Goal: Task Accomplishment & Management: Complete application form

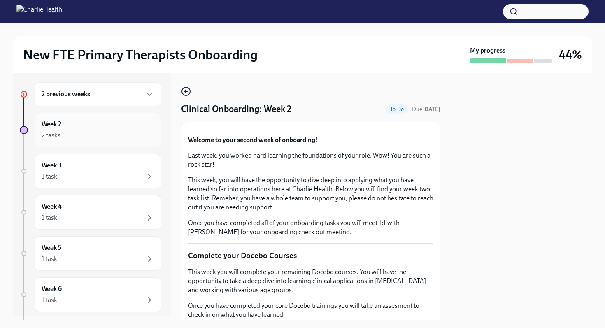
scroll to position [5, 0]
click at [99, 130] on div "2 tasks" at bounding box center [98, 135] width 113 height 10
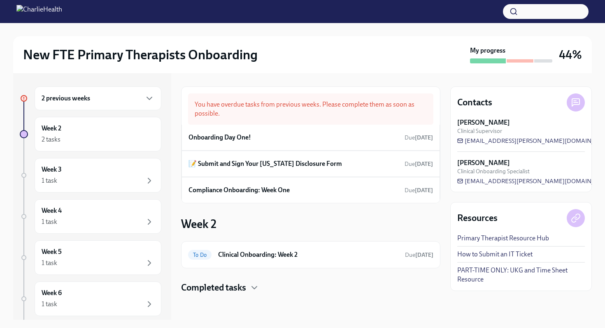
scroll to position [0, 0]
click at [293, 165] on h6 "📝 Submit and Sign Your [US_STATE] Disclosure Form" at bounding box center [264, 163] width 153 height 9
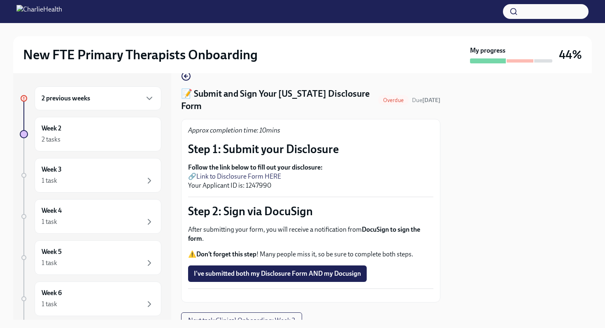
scroll to position [70, 0]
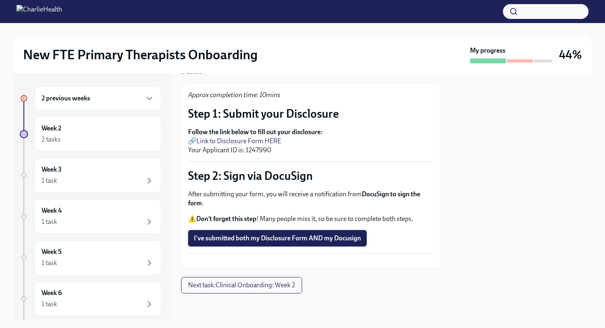
click at [323, 234] on span "I've submitted both my Disclosure Form AND my Docusign" at bounding box center [277, 238] width 167 height 8
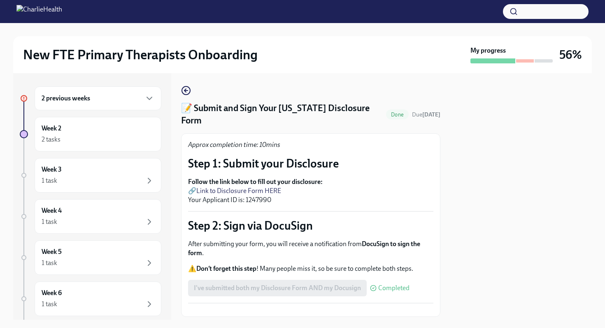
scroll to position [0, 0]
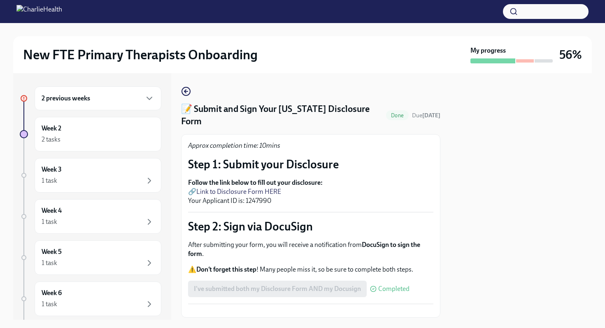
click at [322, 311] on button "Zoom image" at bounding box center [310, 311] width 245 height 0
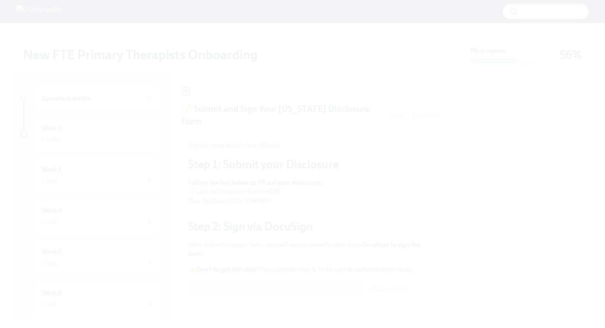
click at [292, 169] on button "Unzoom image" at bounding box center [302, 164] width 605 height 328
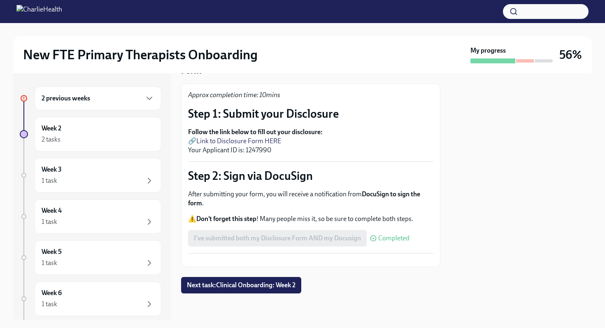
scroll to position [58, 0]
click at [259, 260] on button "Zoom image" at bounding box center [310, 260] width 245 height 0
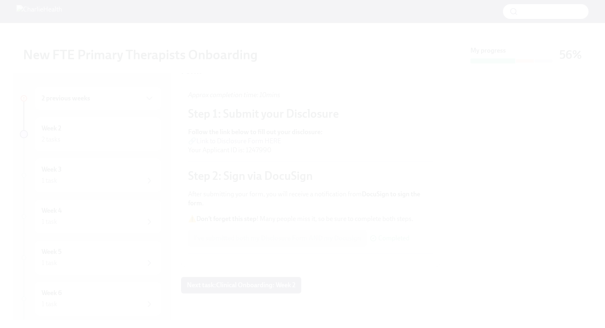
click at [204, 130] on button "Unzoom image" at bounding box center [302, 164] width 605 height 328
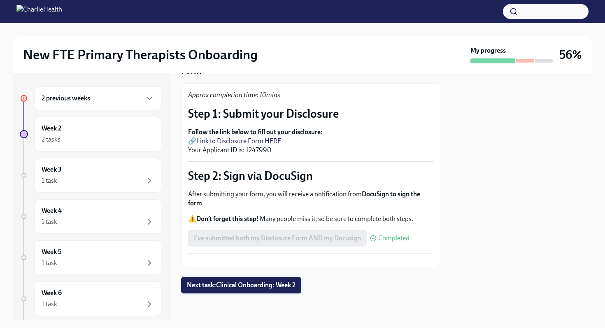
click at [237, 288] on span "Next task : Clinical Onboarding: Week 2" at bounding box center [241, 285] width 109 height 8
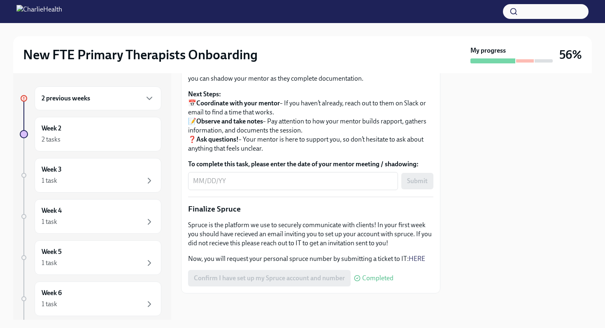
scroll to position [944, 0]
click at [149, 102] on div "2 previous weeks" at bounding box center [98, 98] width 127 height 24
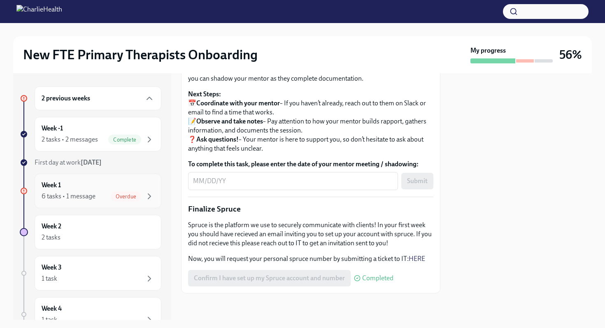
click at [130, 203] on div "Week 1 6 tasks • 1 message Overdue" at bounding box center [98, 191] width 127 height 35
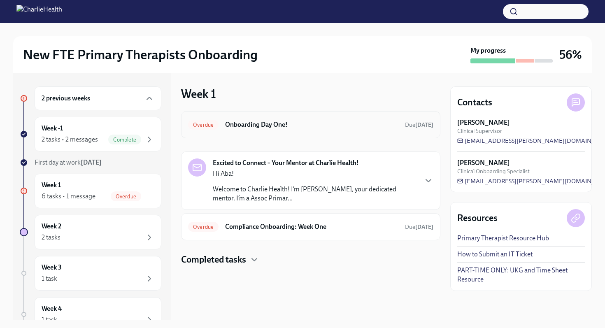
click at [274, 127] on h6 "Onboarding Day One!" at bounding box center [311, 124] width 173 height 9
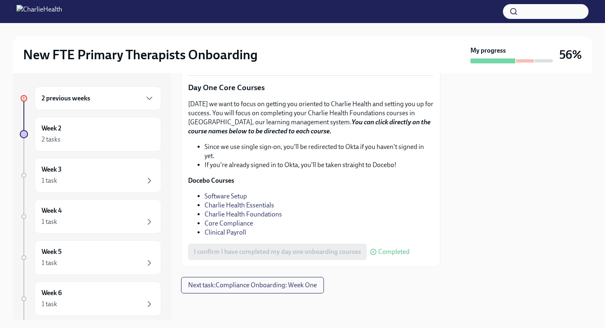
scroll to position [1143, 0]
click at [265, 289] on span "Next task : Compliance Onboarding: Week One" at bounding box center [252, 285] width 129 height 8
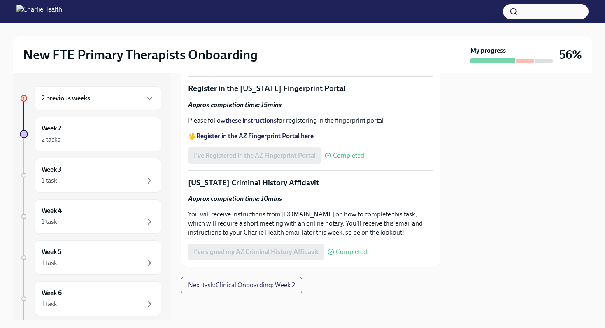
scroll to position [1072, 0]
click at [342, 65] on span "I've completed the WA Affiliated Agency Counselor Registration" at bounding box center [284, 61] width 181 height 8
click at [255, 42] on span "Upload your WA AAC receipt here" at bounding box center [246, 38] width 104 height 8
click at [0, 0] on input "Upload your WA AAC receipt here" at bounding box center [0, 0] width 0 height 0
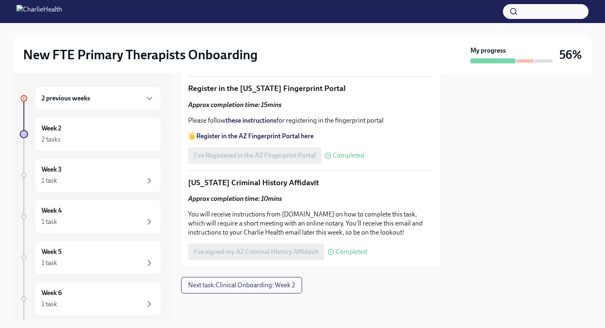
scroll to position [1205, 0]
click at [107, 99] on div "2 previous weeks" at bounding box center [98, 98] width 113 height 10
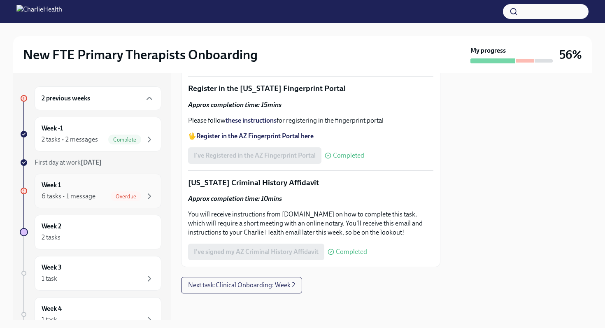
click at [126, 198] on span "Overdue" at bounding box center [126, 196] width 30 height 6
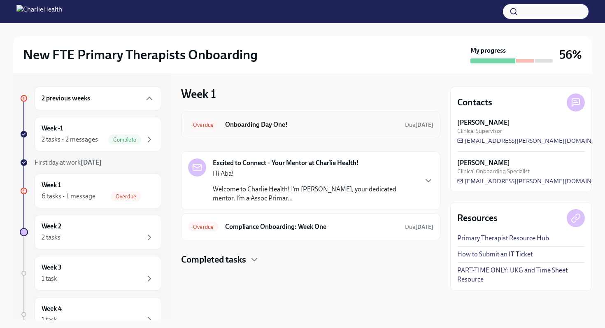
click at [212, 123] on span "Overdue" at bounding box center [203, 125] width 30 height 6
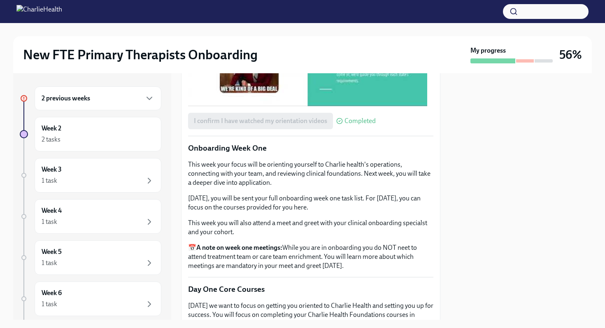
scroll to position [811, 0]
